Goal: Information Seeking & Learning: Learn about a topic

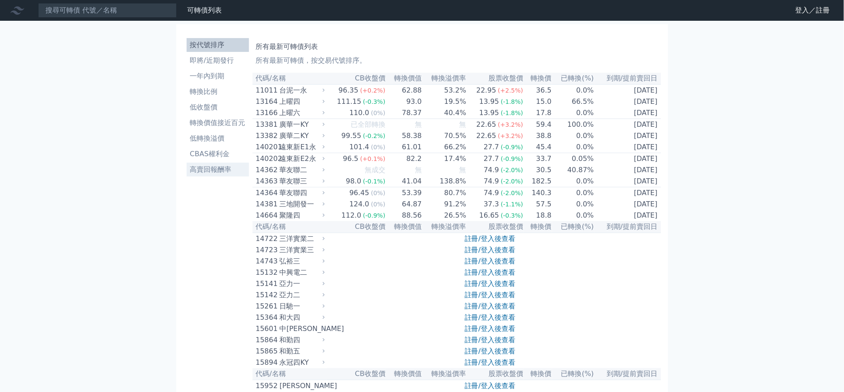
click at [207, 168] on li "高賣回報酬率" at bounding box center [218, 170] width 62 height 10
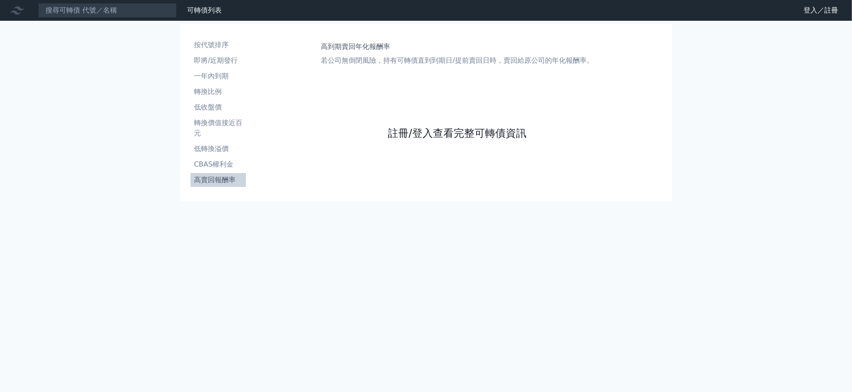
click at [454, 130] on link "註冊/登入查看完整可轉債資訊" at bounding box center [457, 133] width 139 height 14
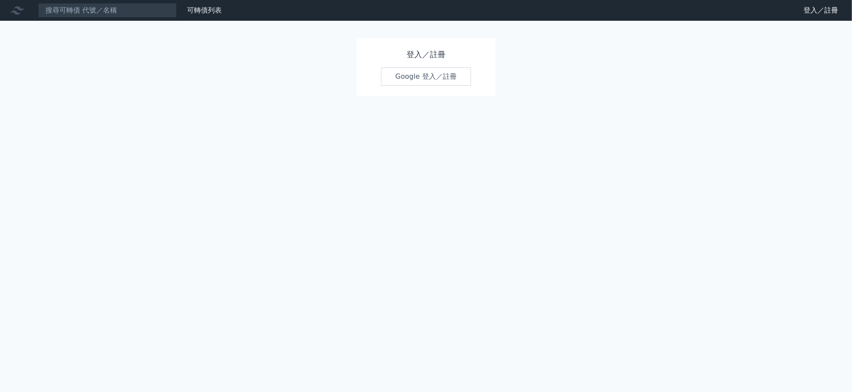
click at [426, 78] on link "Google 登入／註冊" at bounding box center [426, 77] width 90 height 18
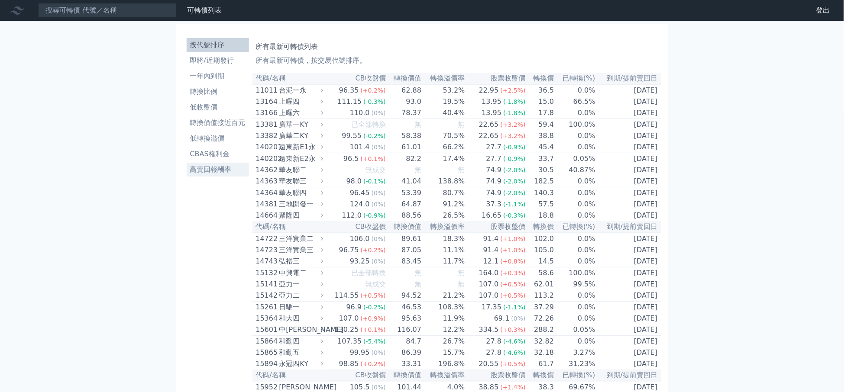
click at [210, 168] on li "高賣回報酬率" at bounding box center [218, 170] width 62 height 10
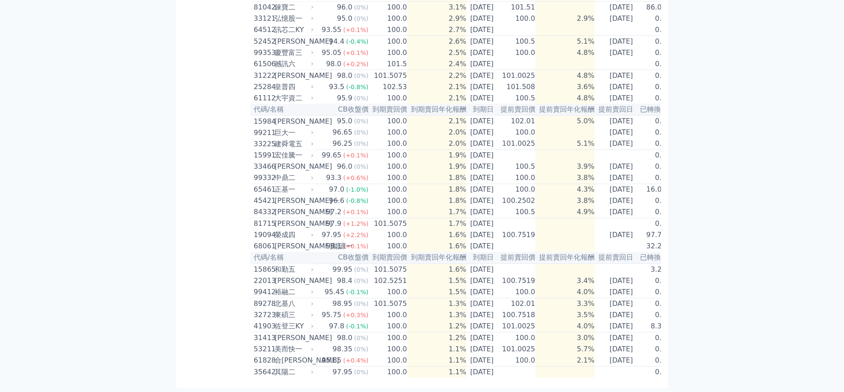
scroll to position [276, 0]
